Goal: Task Accomplishment & Management: Manage account settings

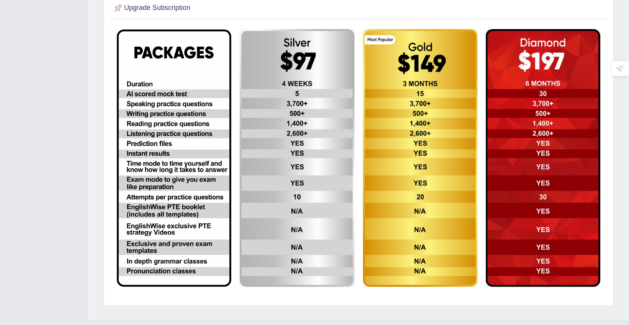
scroll to position [180, 0]
